Goal: Contribute content: Add original content to the website for others to see

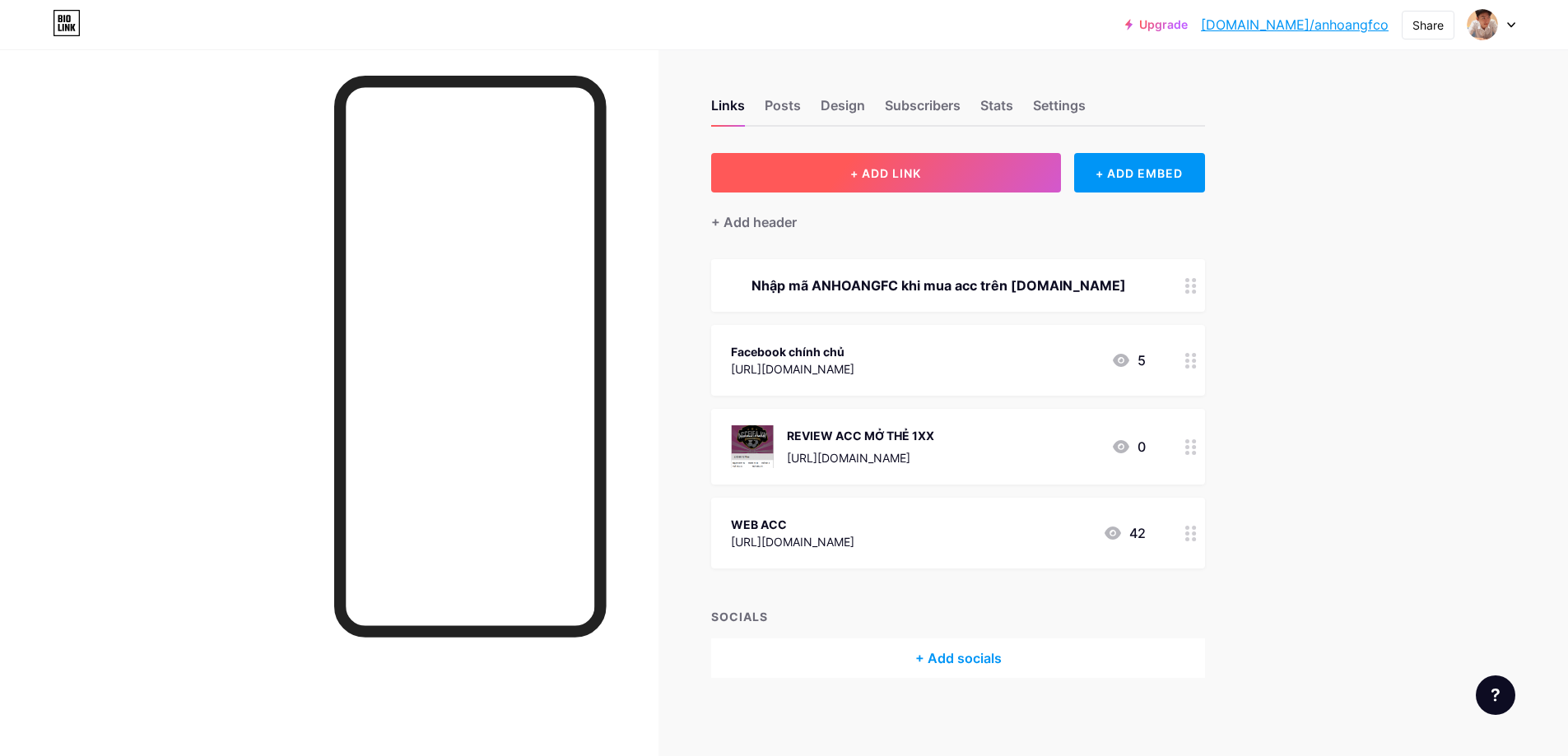
click at [942, 180] on button "+ ADD LINK" at bounding box center [887, 173] width 350 height 39
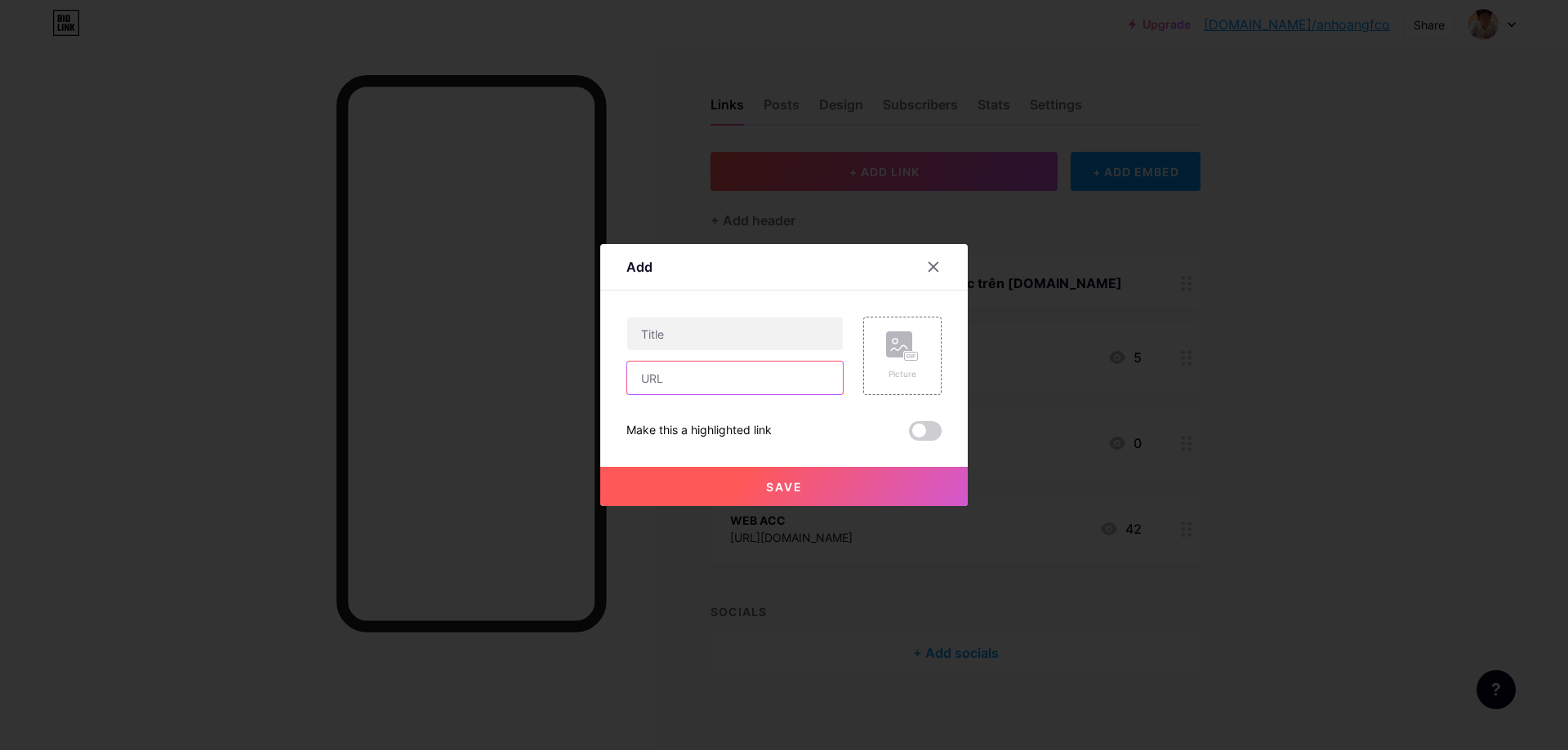
click at [714, 377] on input "text" at bounding box center [735, 377] width 216 height 32
paste input "[URL][DOMAIN_NAME]"
type input "[URL][DOMAIN_NAME]"
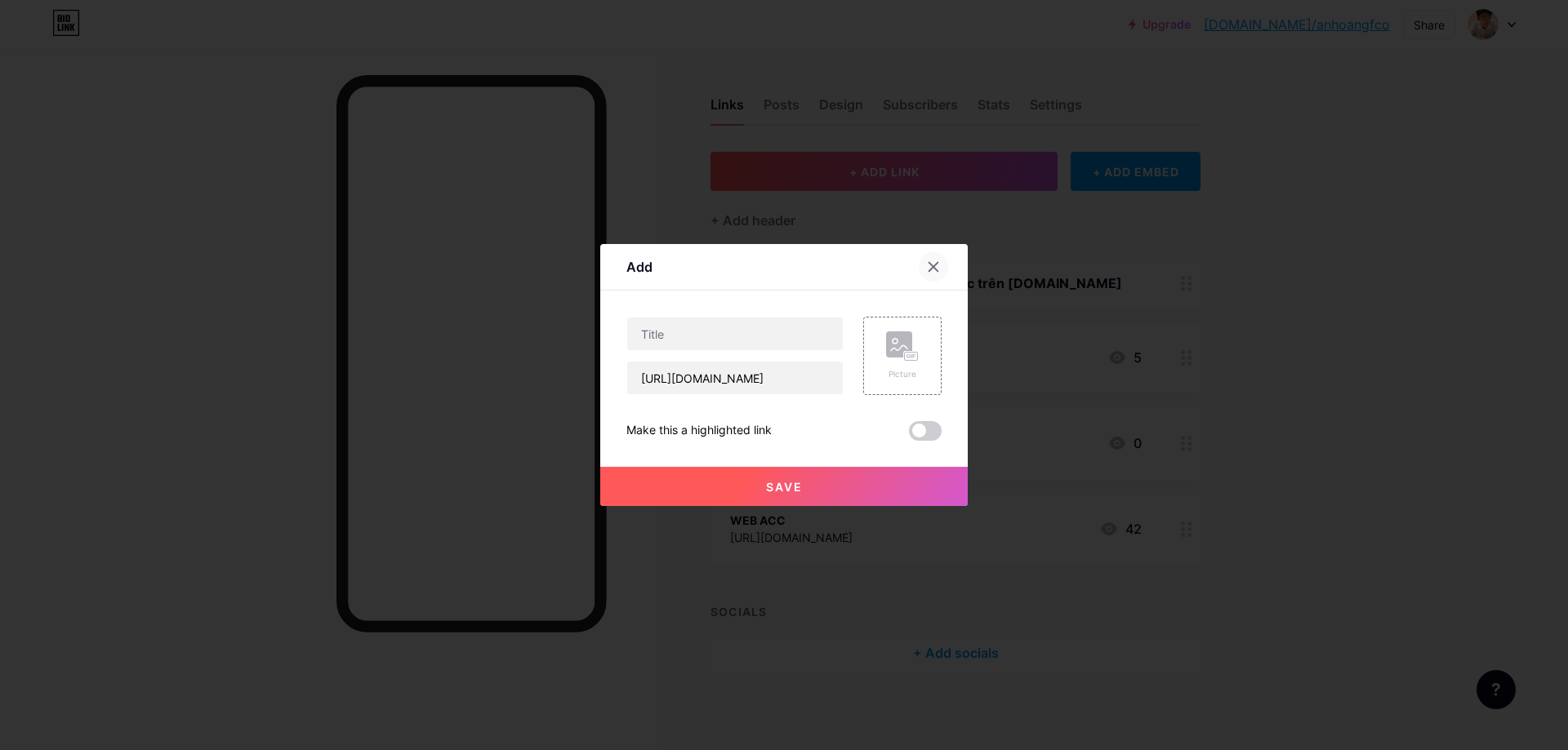
click at [935, 266] on icon at bounding box center [933, 267] width 9 height 9
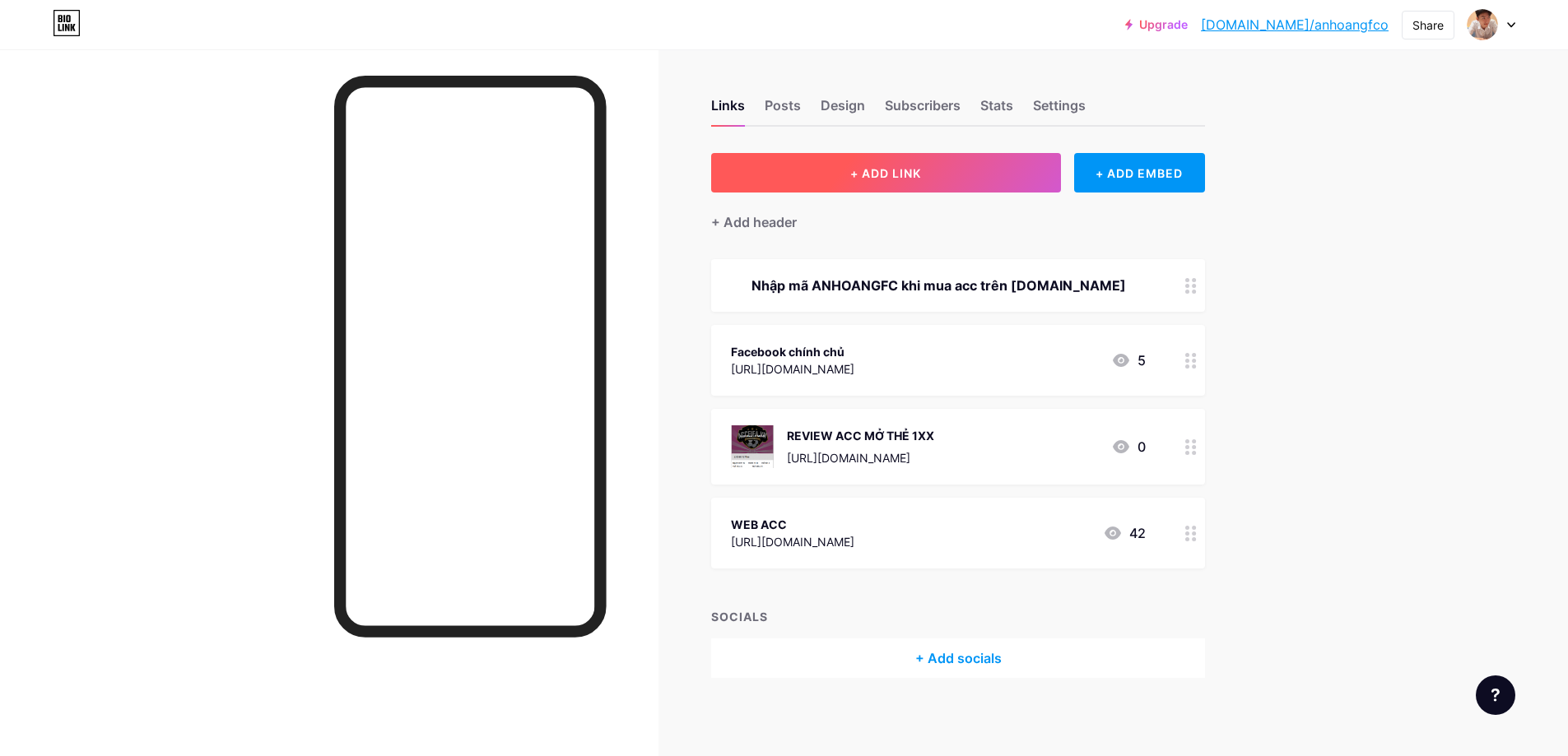
click at [917, 163] on button "+ ADD LINK" at bounding box center [887, 173] width 350 height 39
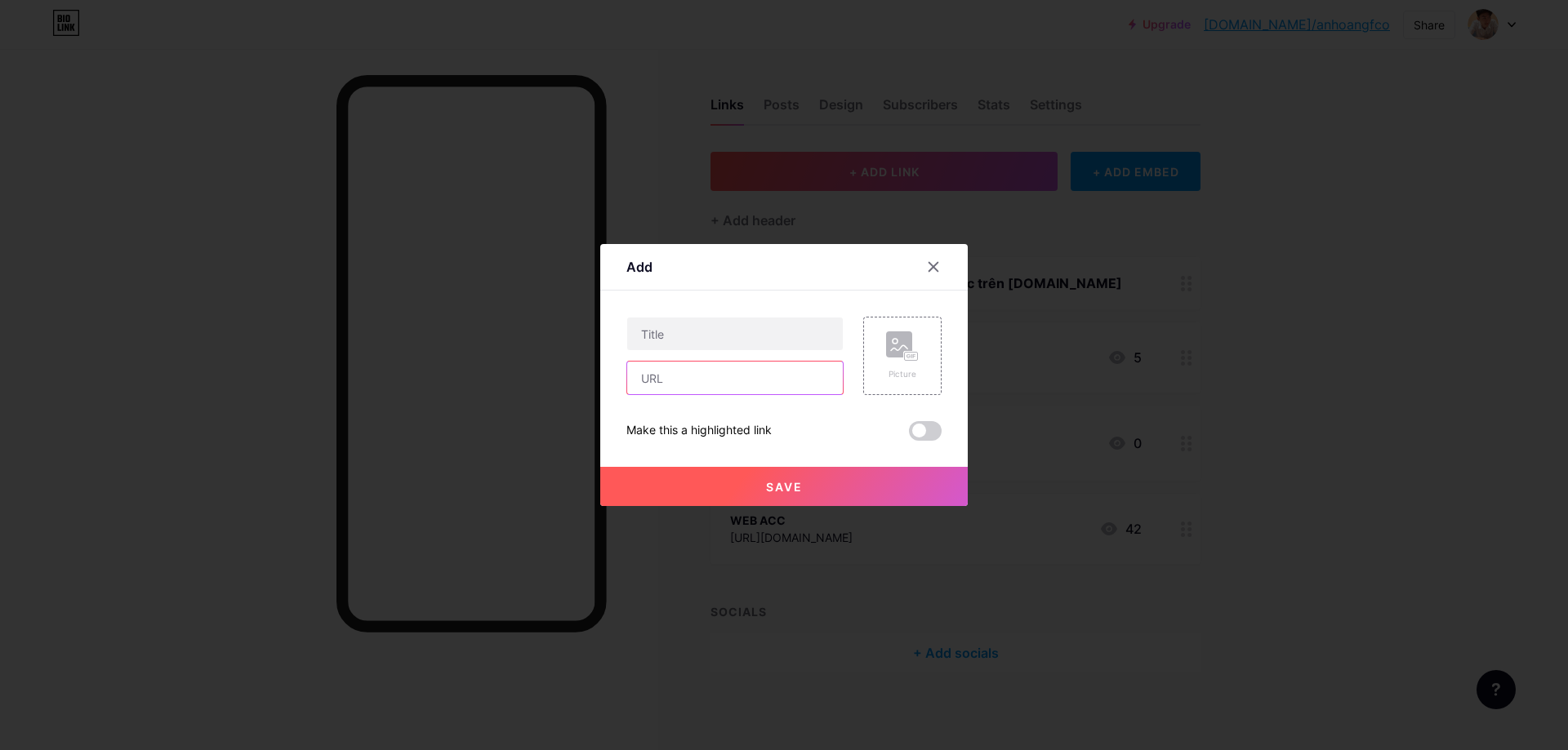
click at [741, 386] on input "text" at bounding box center [735, 377] width 216 height 32
paste input "[URL][DOMAIN_NAME]"
type input "[URL][DOMAIN_NAME]"
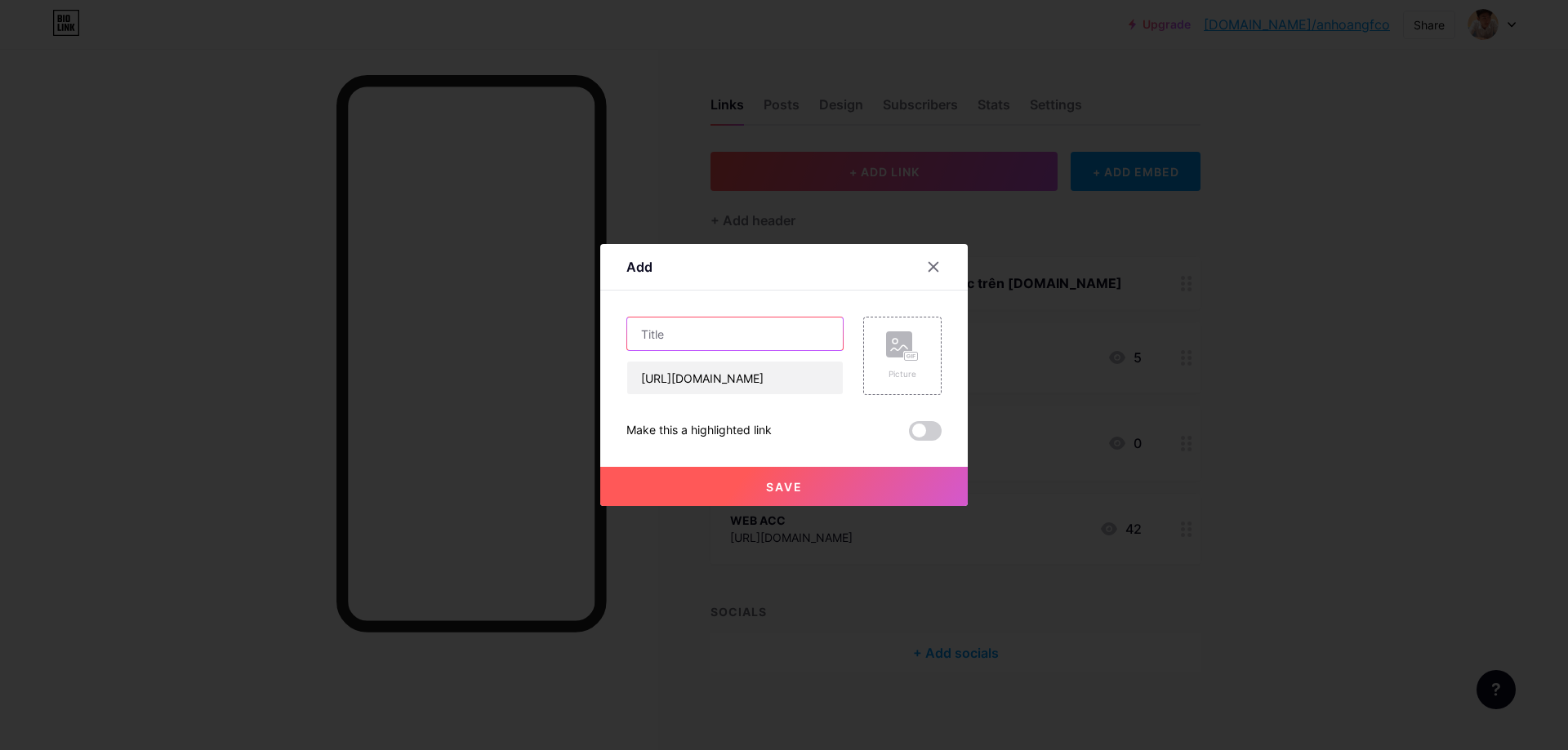
click at [709, 340] on input "text" at bounding box center [735, 333] width 216 height 32
click at [738, 331] on input "text" at bounding box center [735, 333] width 216 height 32
paste input "Acc mở thẻ săn JP TCSS , có 70-80 thẻ xịn xò quay khoảng 2000FC . Đổi đc mini f…"
type input "Acc mở thẻ săn JP TCSS , có 70-80 thẻ xịn xò quay khoảng 2000FC . Đổi đc mini f…"
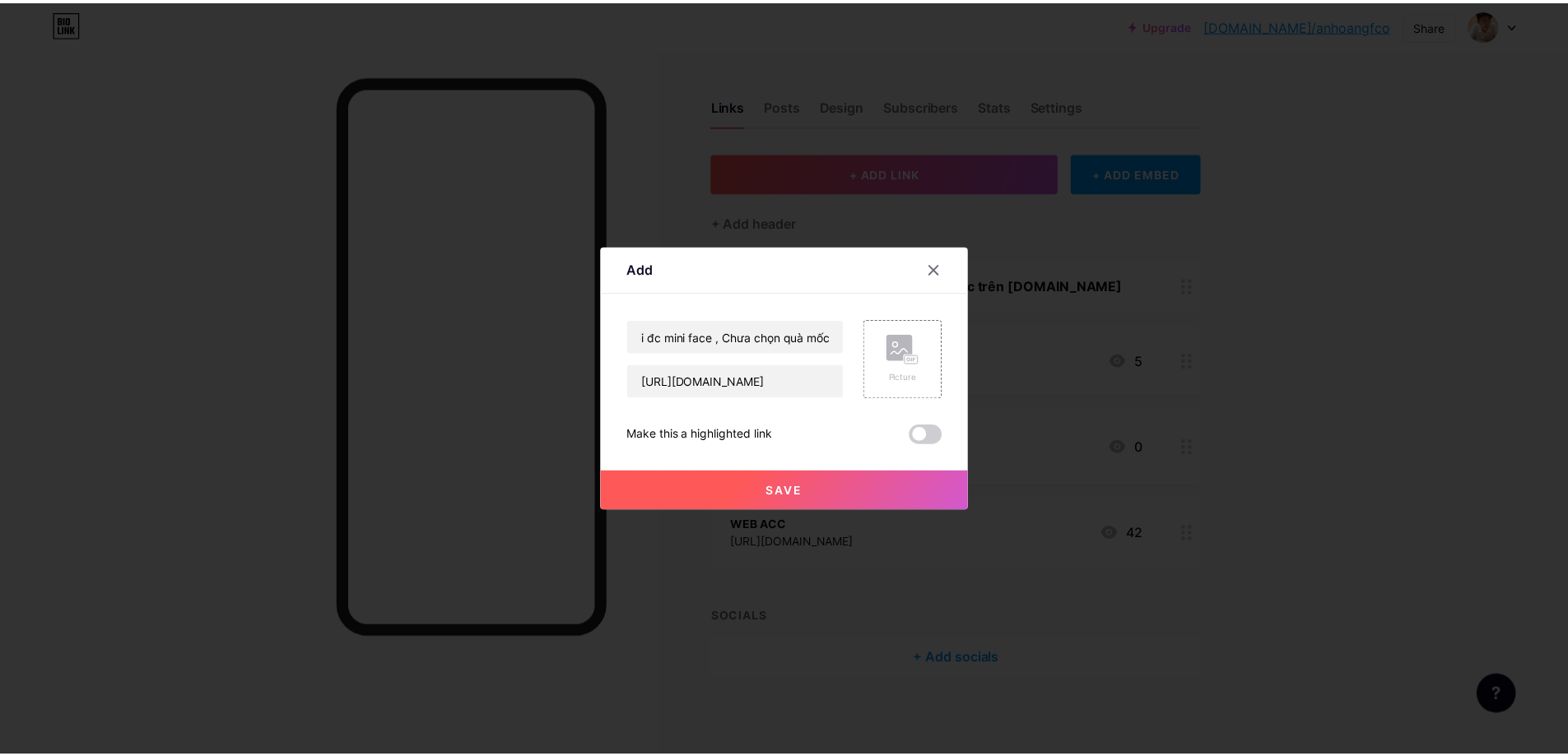
scroll to position [0, 0]
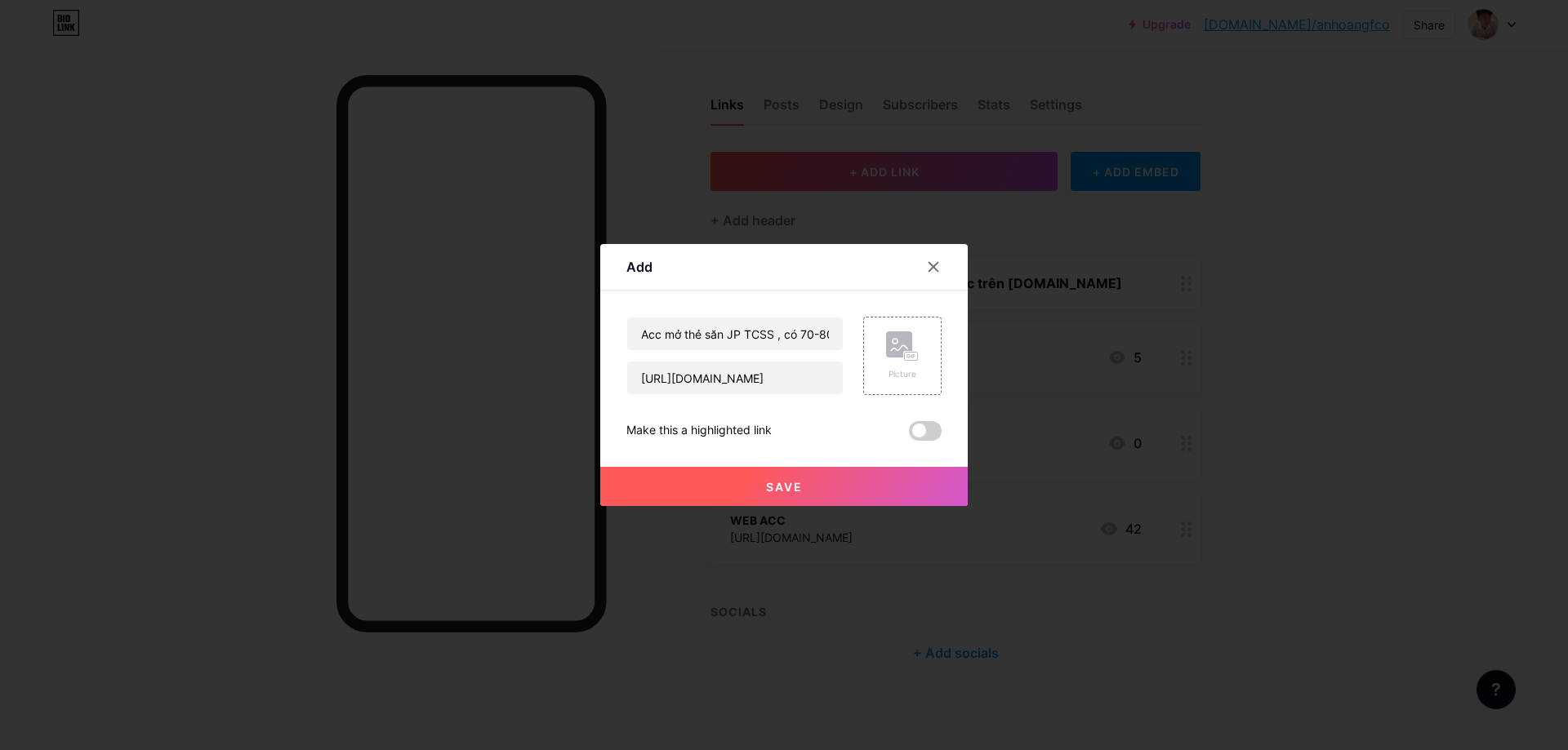
click at [924, 438] on span at bounding box center [925, 431] width 32 height 20
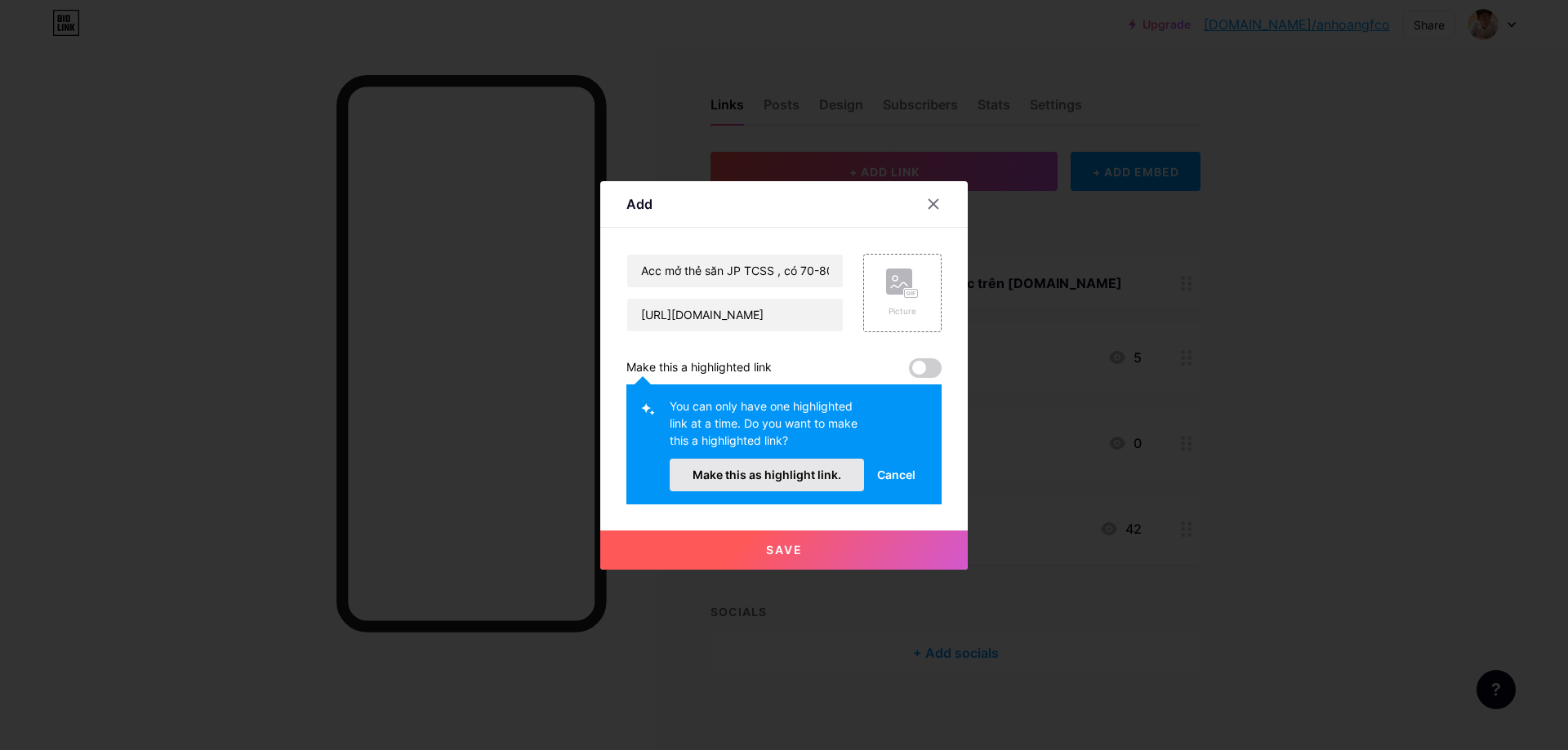
click at [788, 485] on button "Make this as highlight link." at bounding box center [766, 475] width 194 height 32
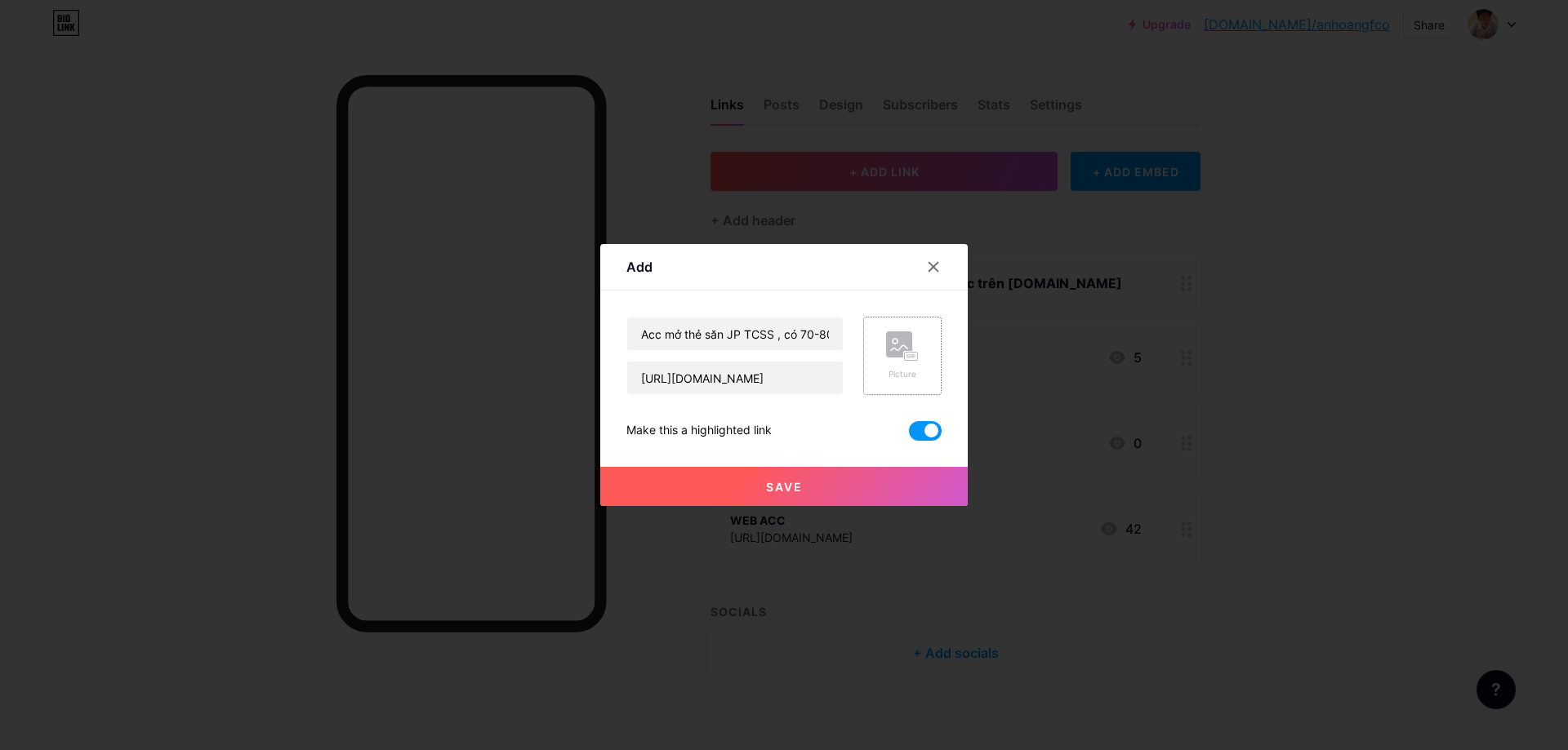
click at [905, 346] on rect at bounding box center [899, 345] width 26 height 26
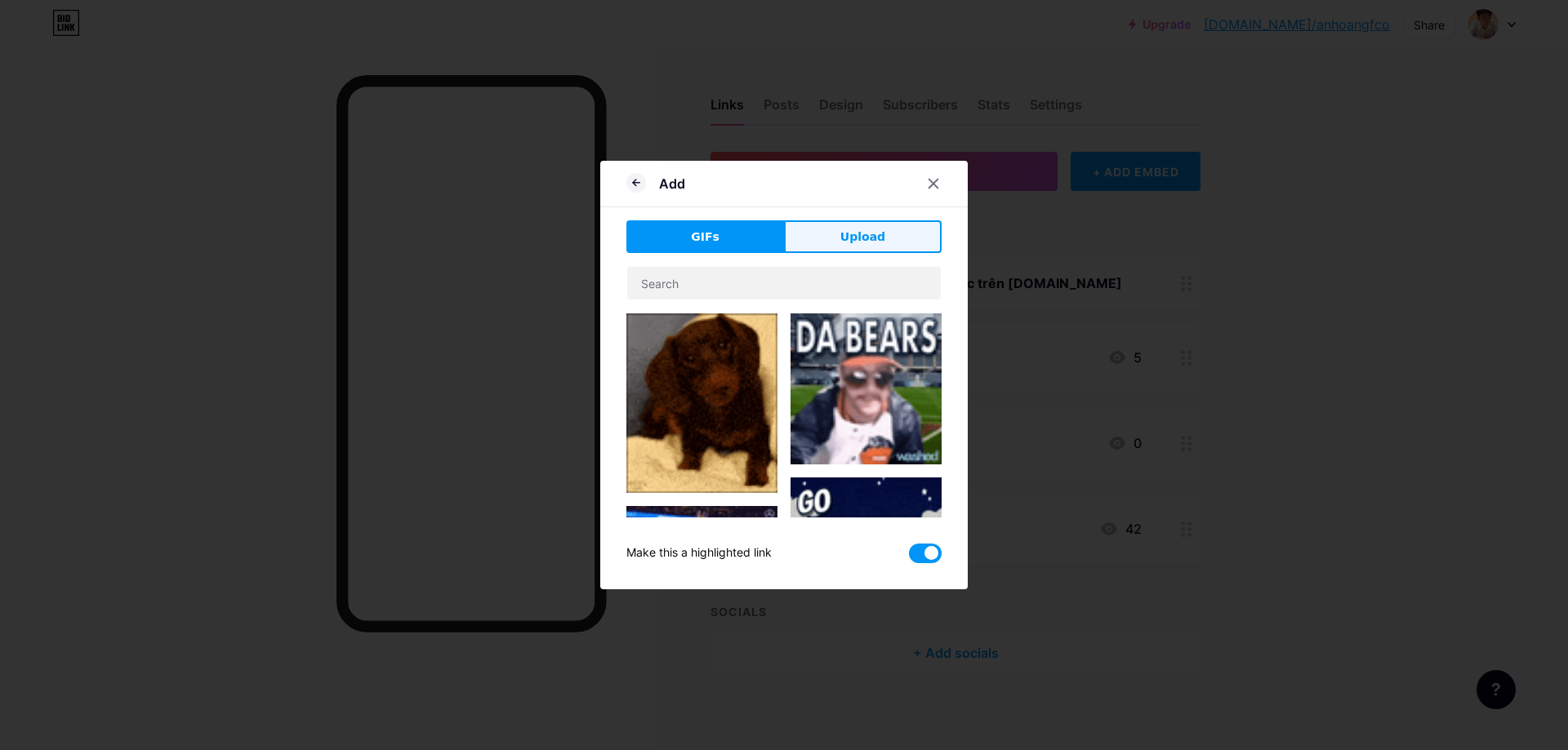
click at [858, 241] on span "Upload" at bounding box center [863, 236] width 45 height 17
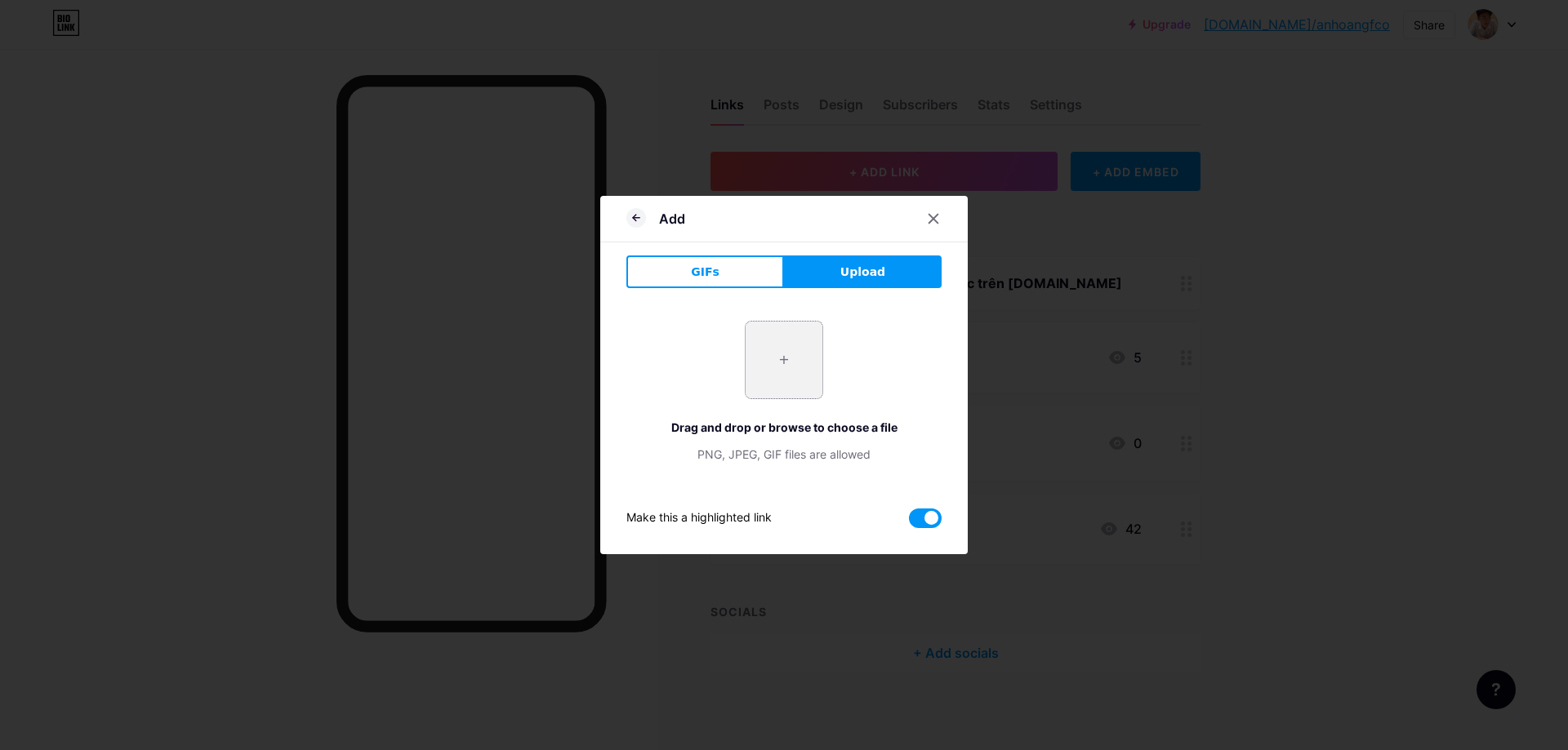
click at [794, 362] on input "file" at bounding box center [784, 360] width 77 height 77
type input "C:\fakepath\Screenshot_1.png"
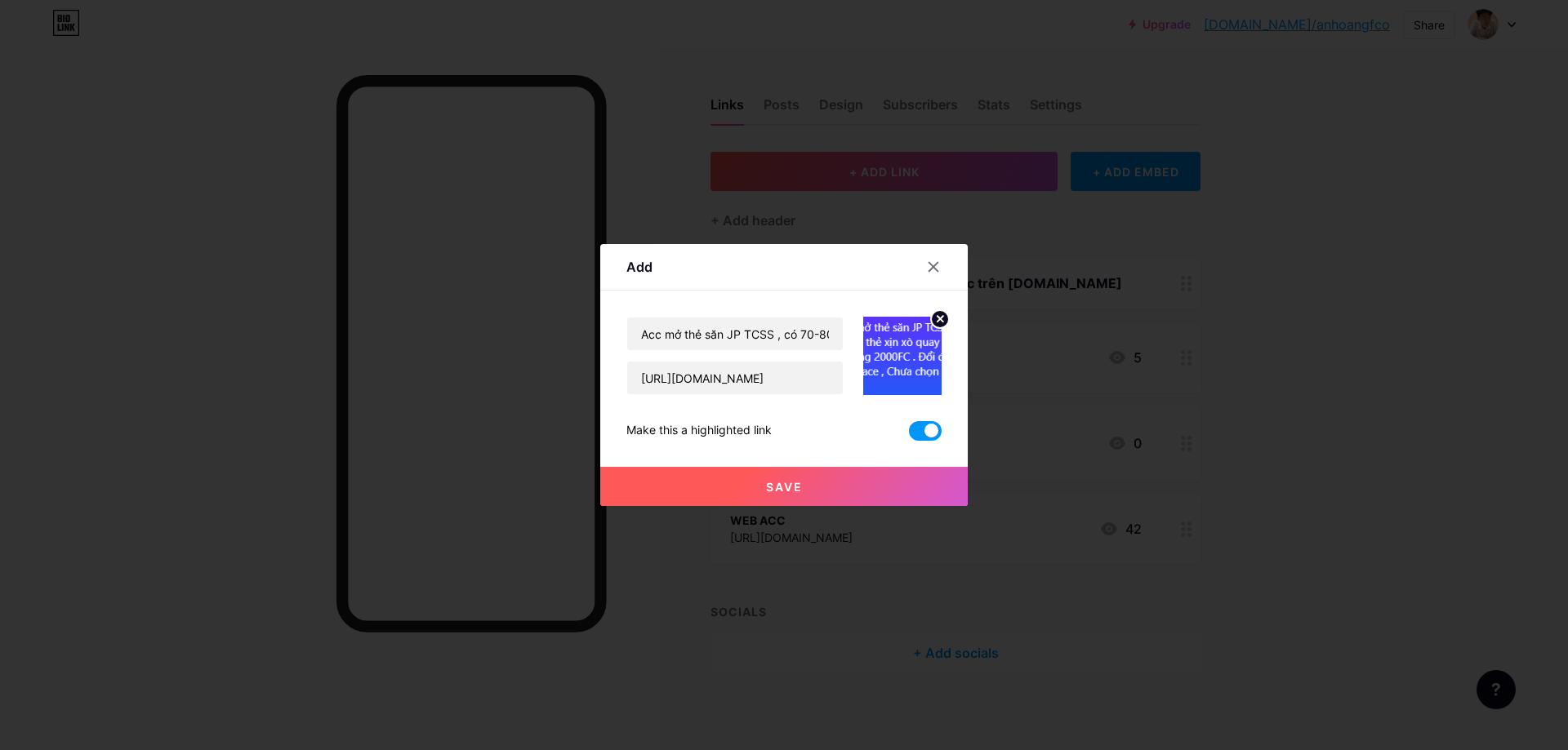
click at [737, 490] on button "Save" at bounding box center [784, 486] width 367 height 39
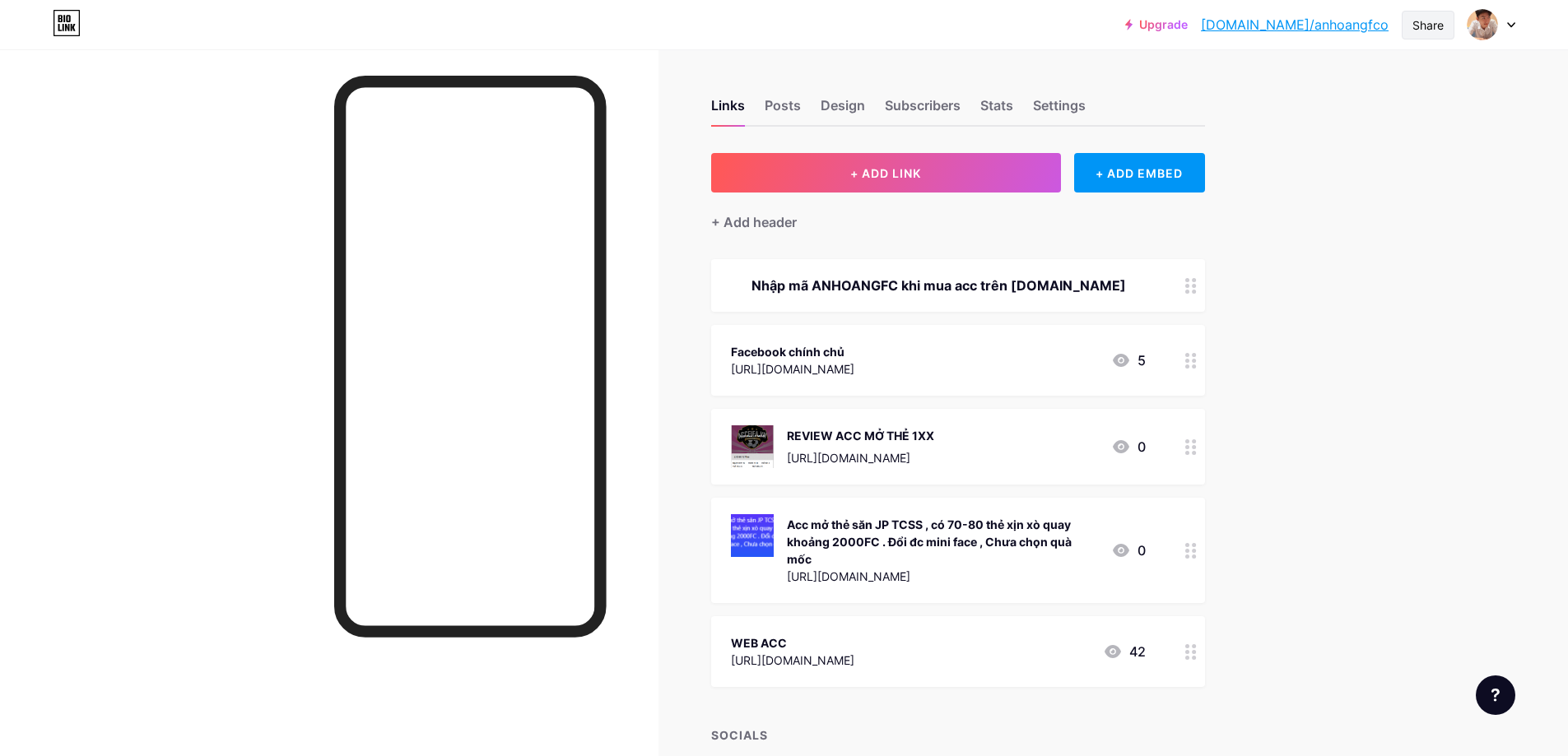
click at [1430, 18] on div "Share" at bounding box center [1429, 25] width 32 height 18
click at [1358, 94] on div "Copy link" at bounding box center [1331, 84] width 245 height 39
click at [106, 410] on div at bounding box center [329, 427] width 659 height 756
click at [891, 175] on span "+ ADD LINK" at bounding box center [886, 173] width 71 height 14
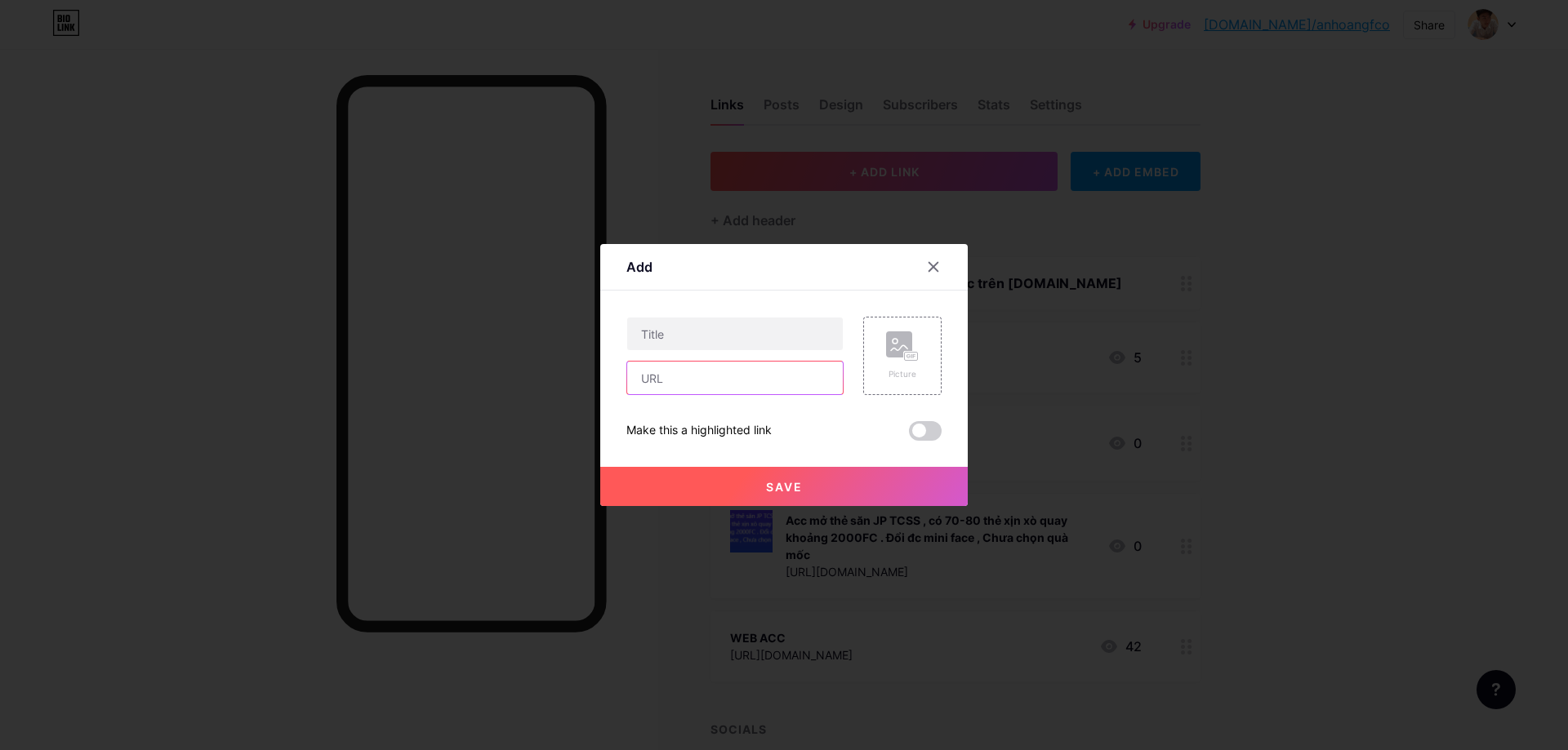
click at [691, 381] on input "text" at bounding box center [735, 377] width 216 height 32
paste input "[URL][DOMAIN_NAME]"
type input "[URL][DOMAIN_NAME]"
click at [688, 348] on input "text" at bounding box center [735, 333] width 216 height 32
type input "ZOLA FGC"
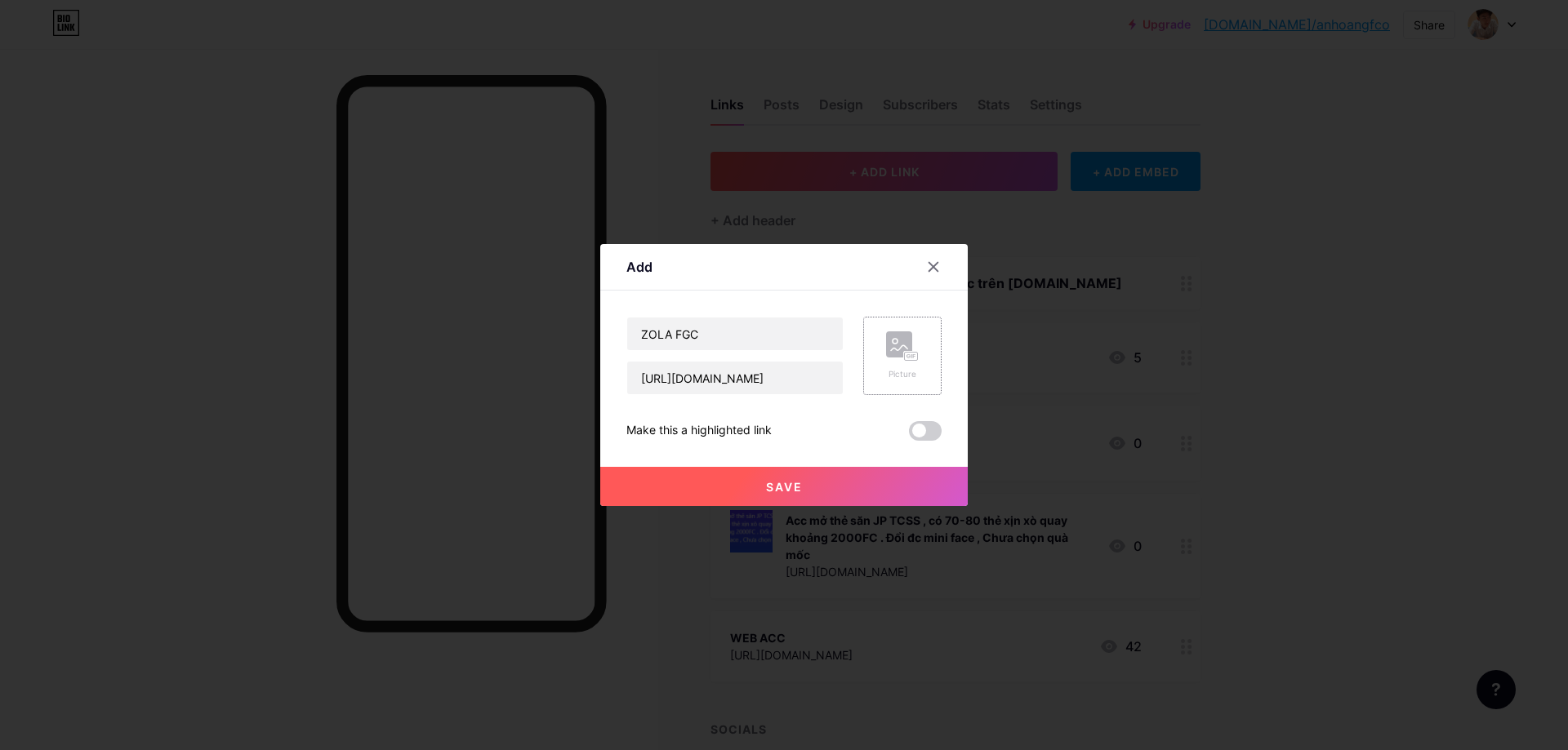
click at [912, 364] on div "Picture" at bounding box center [902, 356] width 32 height 49
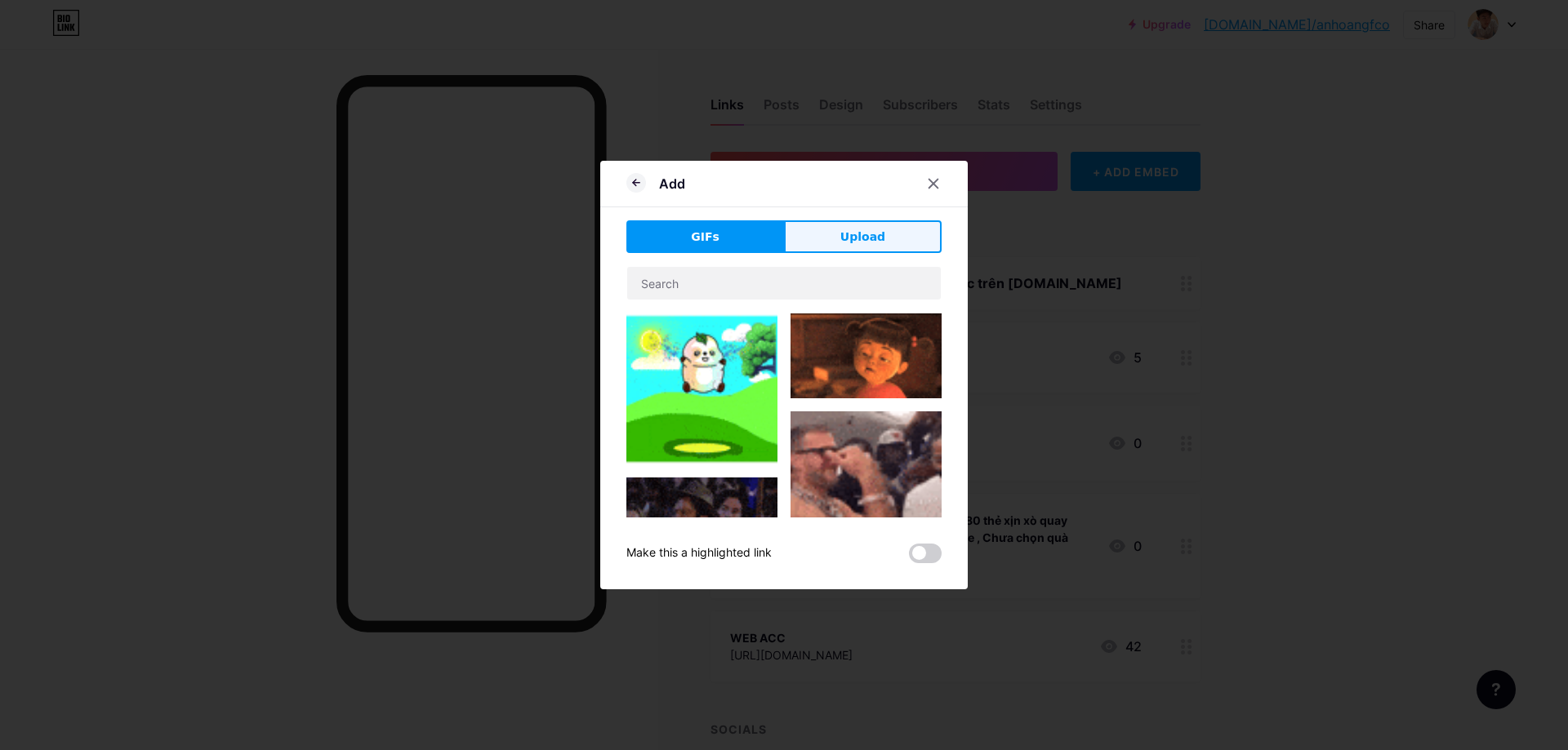
click at [834, 241] on button "Upload" at bounding box center [863, 236] width 158 height 32
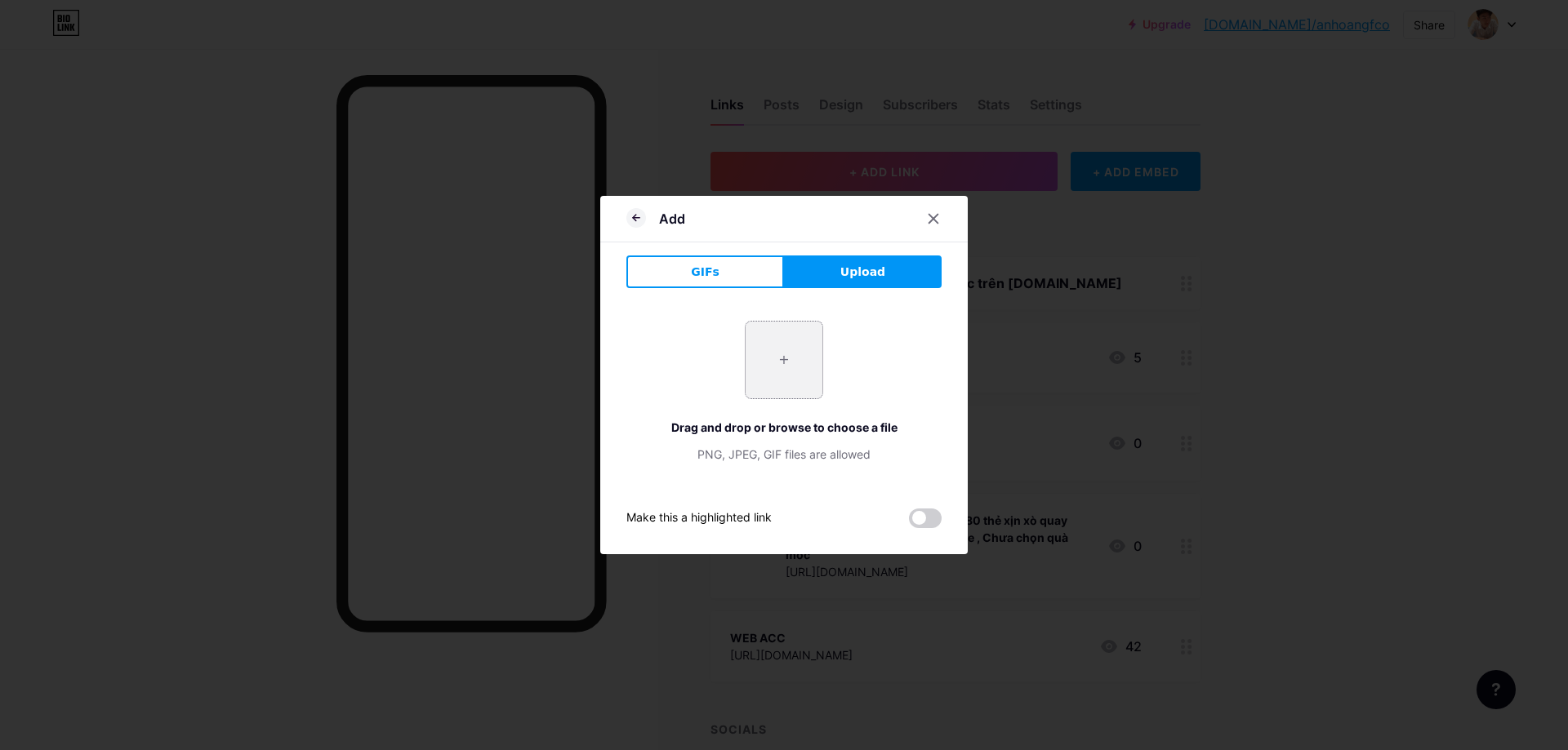
click at [784, 385] on input "file" at bounding box center [784, 360] width 77 height 77
click at [640, 221] on icon at bounding box center [636, 218] width 20 height 20
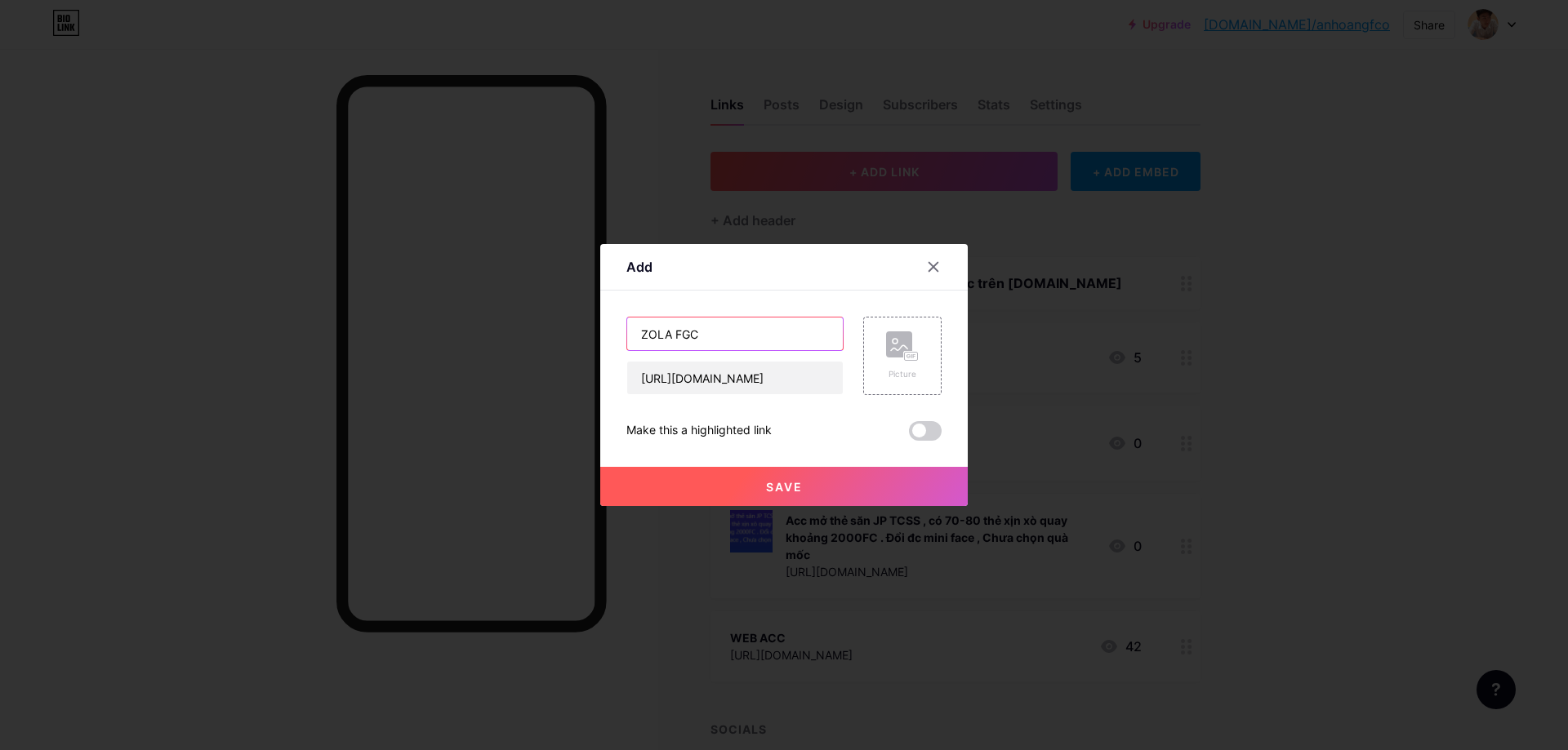
click at [753, 326] on input "ZOLA FGC" at bounding box center [735, 333] width 216 height 32
click at [785, 480] on span "Save" at bounding box center [784, 486] width 36 height 14
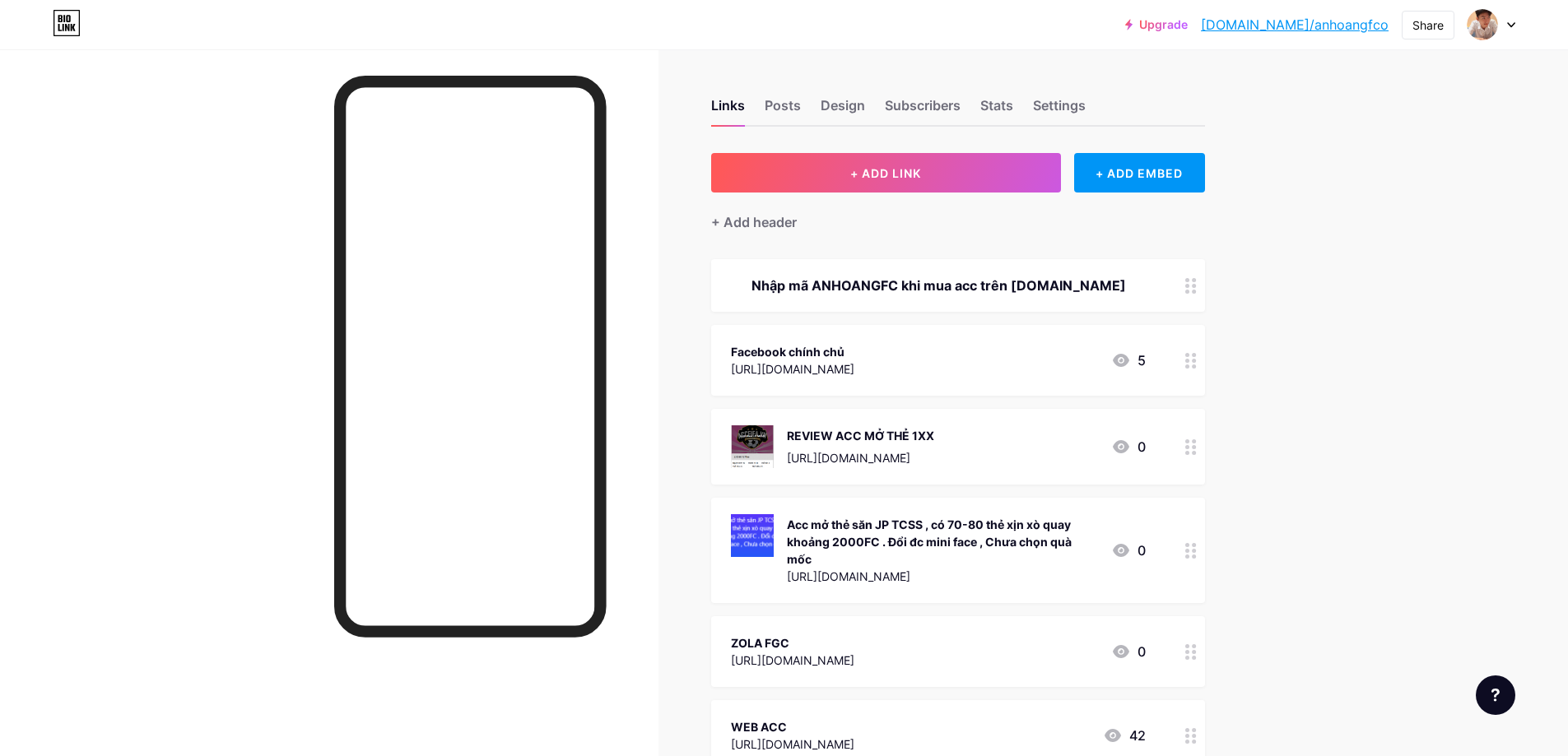
click at [1205, 364] on div at bounding box center [1192, 360] width 28 height 71
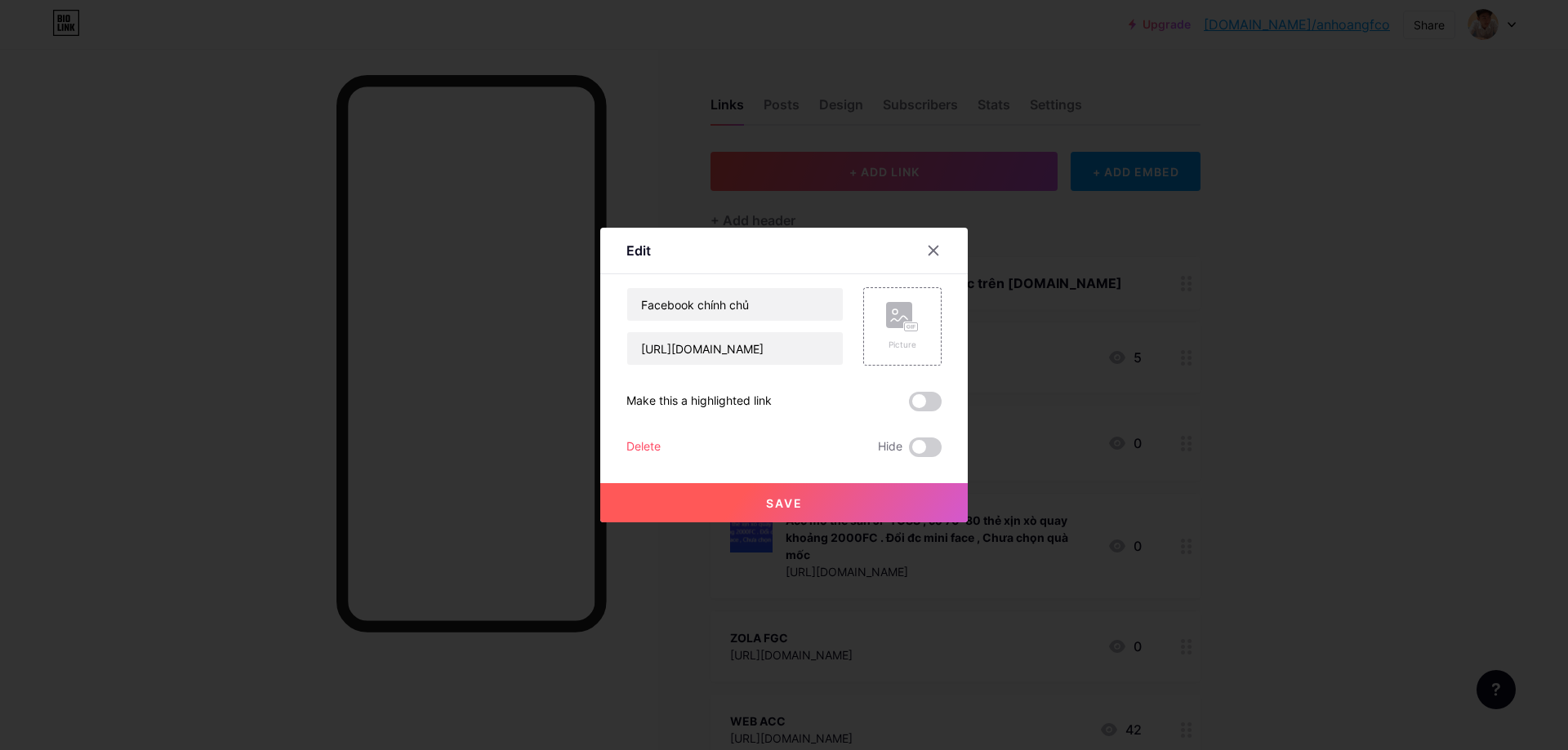
drag, startPoint x: 944, startPoint y: 242, endPoint x: 931, endPoint y: 239, distance: 13.3
click at [937, 241] on div at bounding box center [933, 251] width 30 height 30
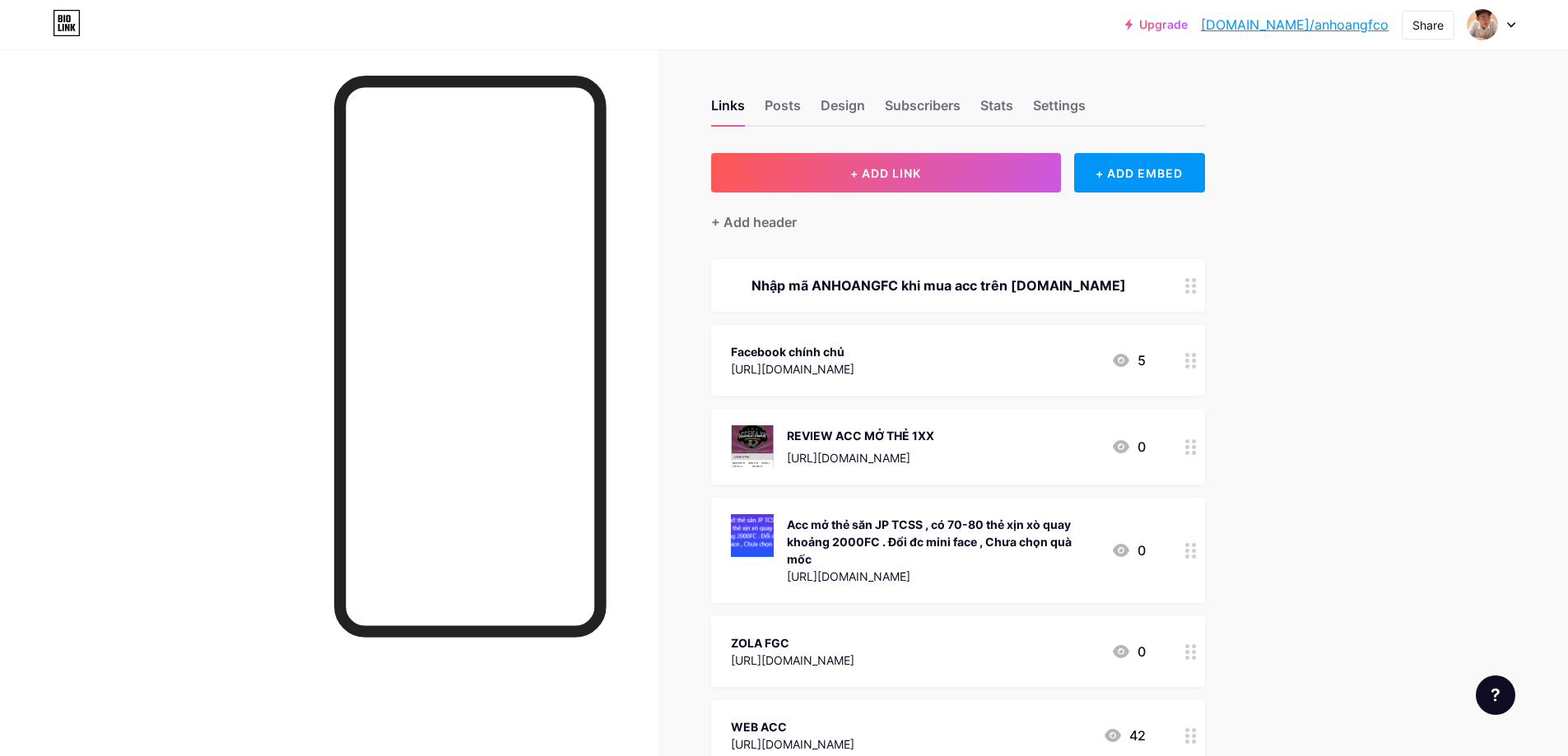
scroll to position [188, 0]
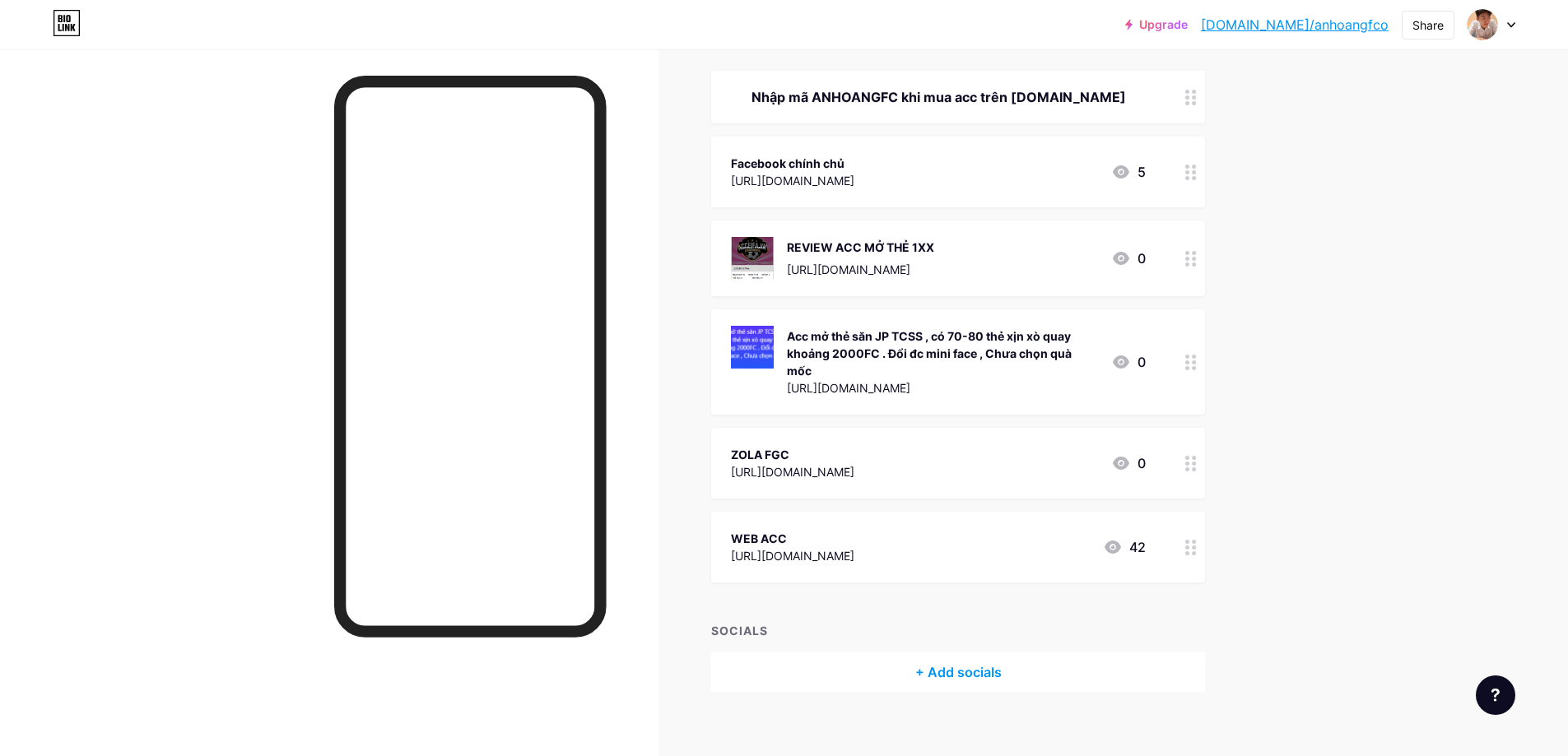
drag, startPoint x: 816, startPoint y: 434, endPoint x: 814, endPoint y: 297, distance: 137.0
click at [817, 296] on span "Nhập mã ANHOANGFC khi mua acc trên [DOMAIN_NAME] Facebook chính chủ [URL][DOMAI…" at bounding box center [958, 327] width 494 height 512
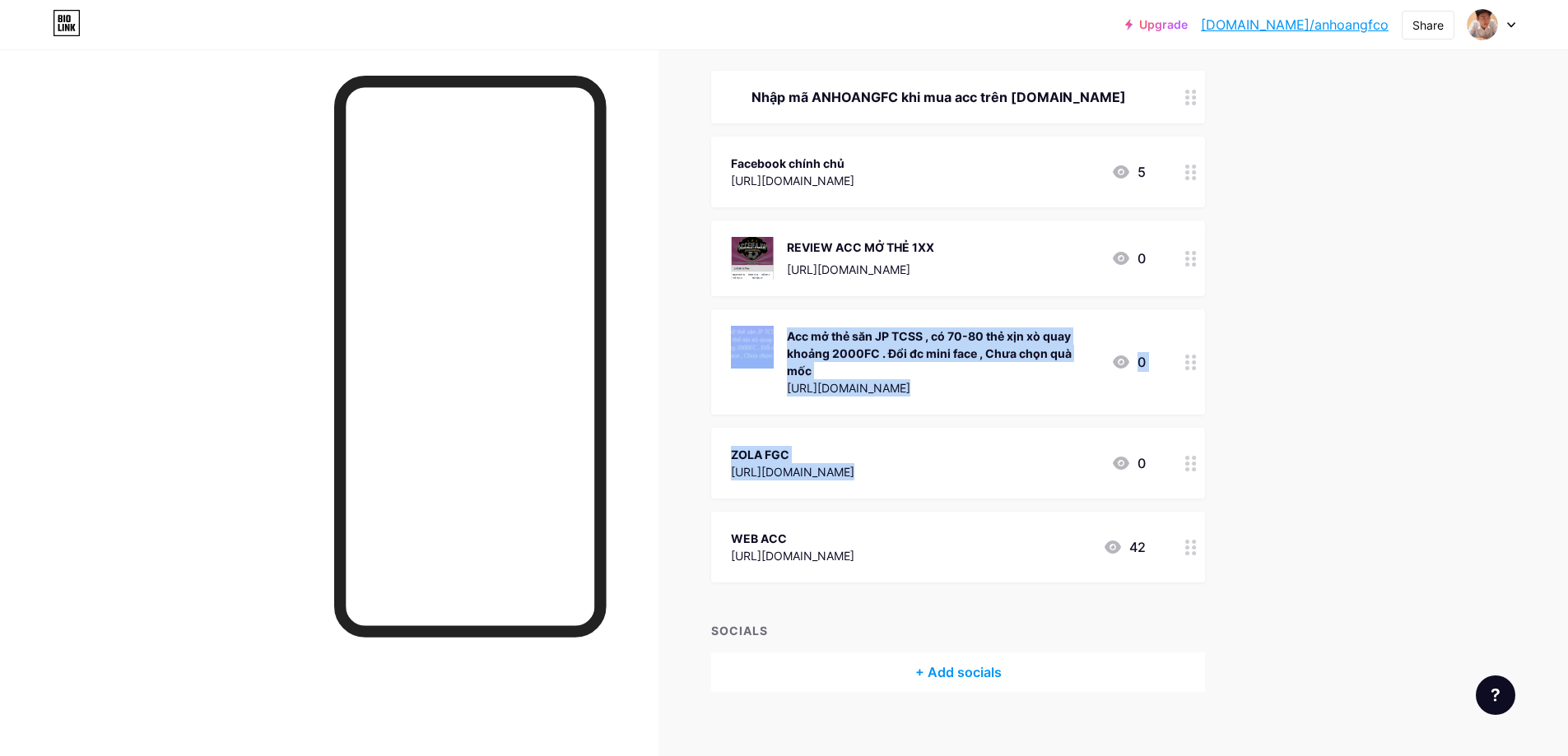
drag, startPoint x: 733, startPoint y: 350, endPoint x: 1230, endPoint y: 398, distance: 499.3
click at [1222, 398] on div "Links Posts Design Subscribers Stats Settings + ADD LINK + ADD EMBED + Add head…" at bounding box center [637, 318] width 1274 height 914
click at [1364, 421] on div "Upgrade [DOMAIN_NAME]/anhoan... [DOMAIN_NAME]/anhoangfco Share Switch accounts …" at bounding box center [784, 293] width 1568 height 963
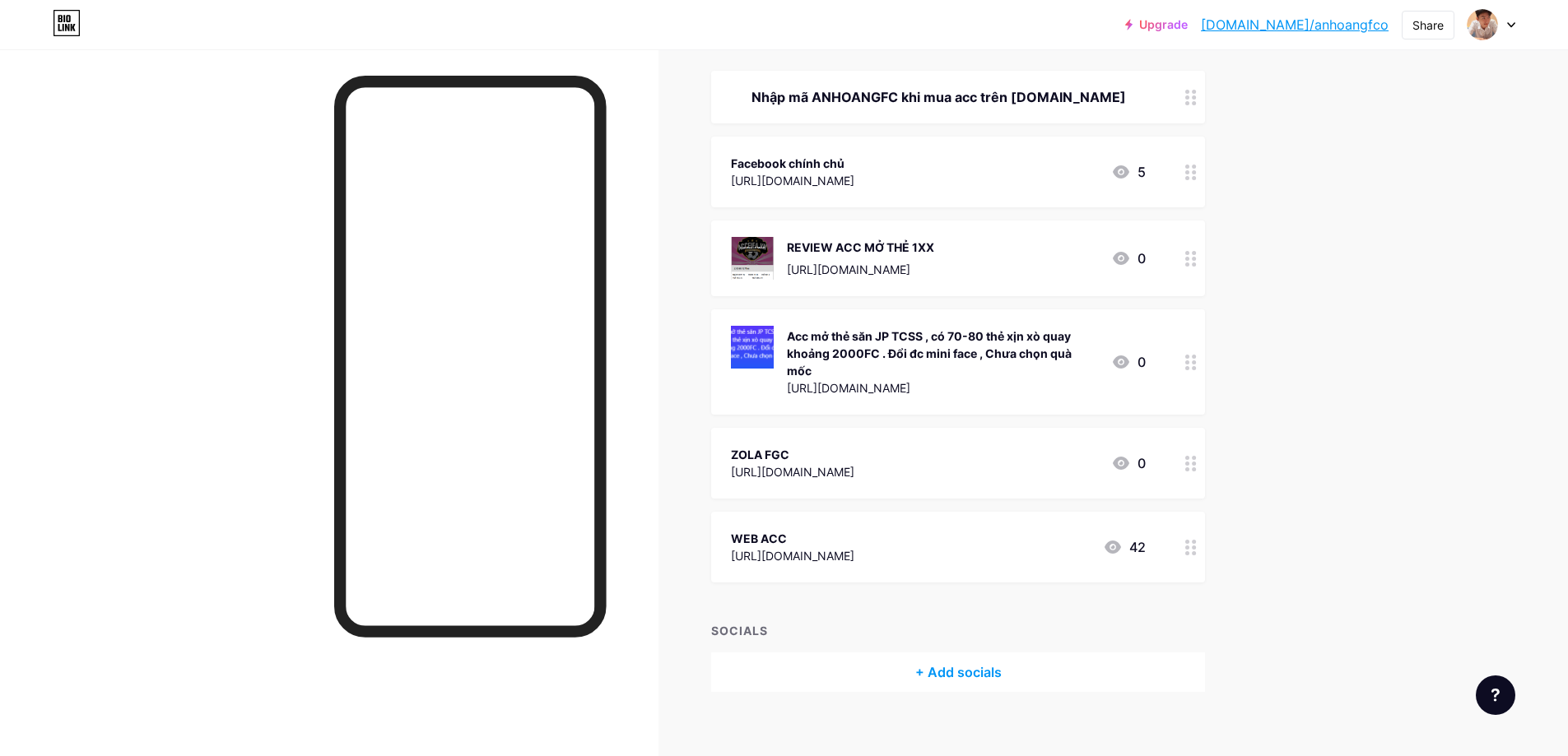
scroll to position [0, 0]
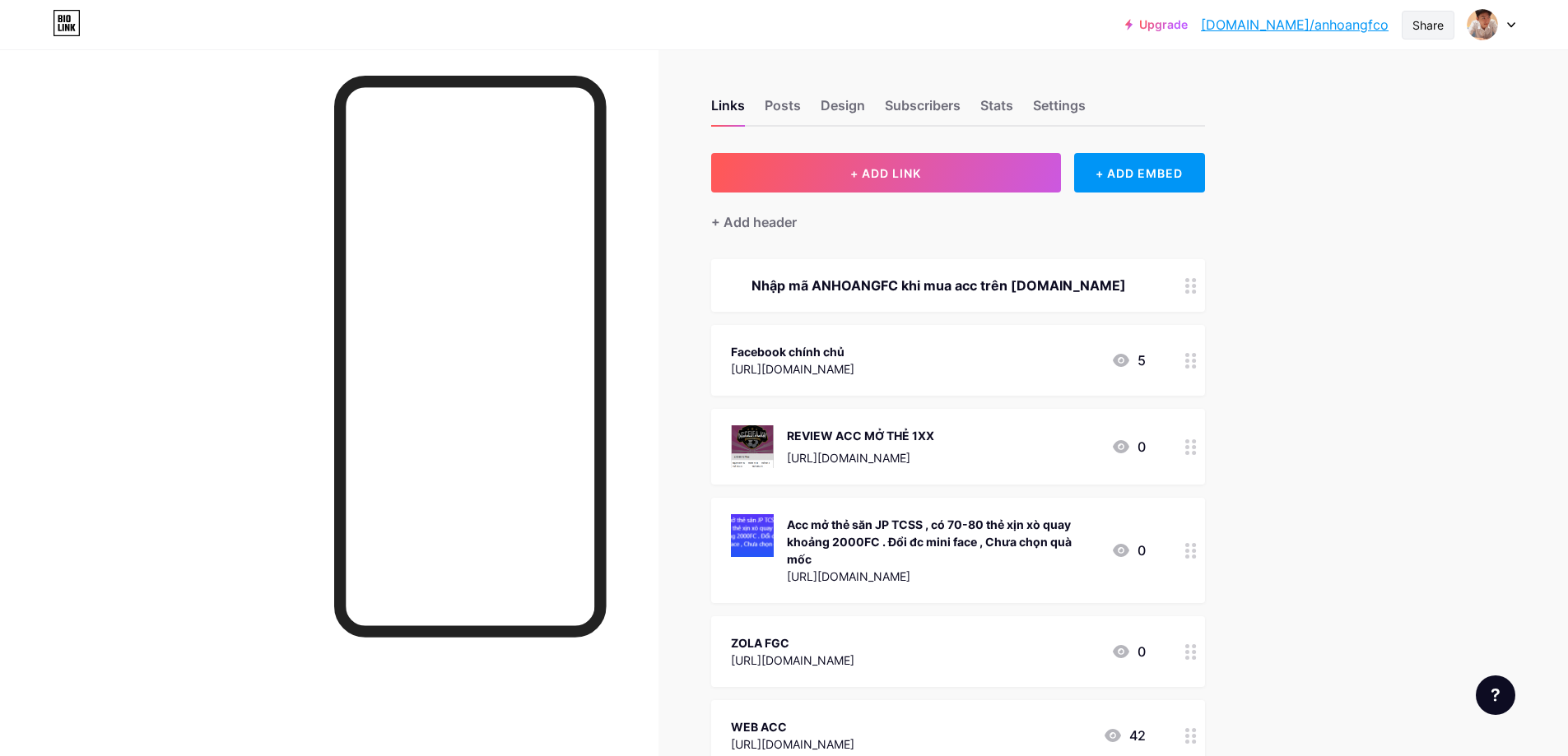
click at [1426, 26] on div "Share" at bounding box center [1429, 25] width 32 height 18
click at [1301, 87] on div "Copy link" at bounding box center [1291, 85] width 61 height 20
